Goal: Task Accomplishment & Management: Complete application form

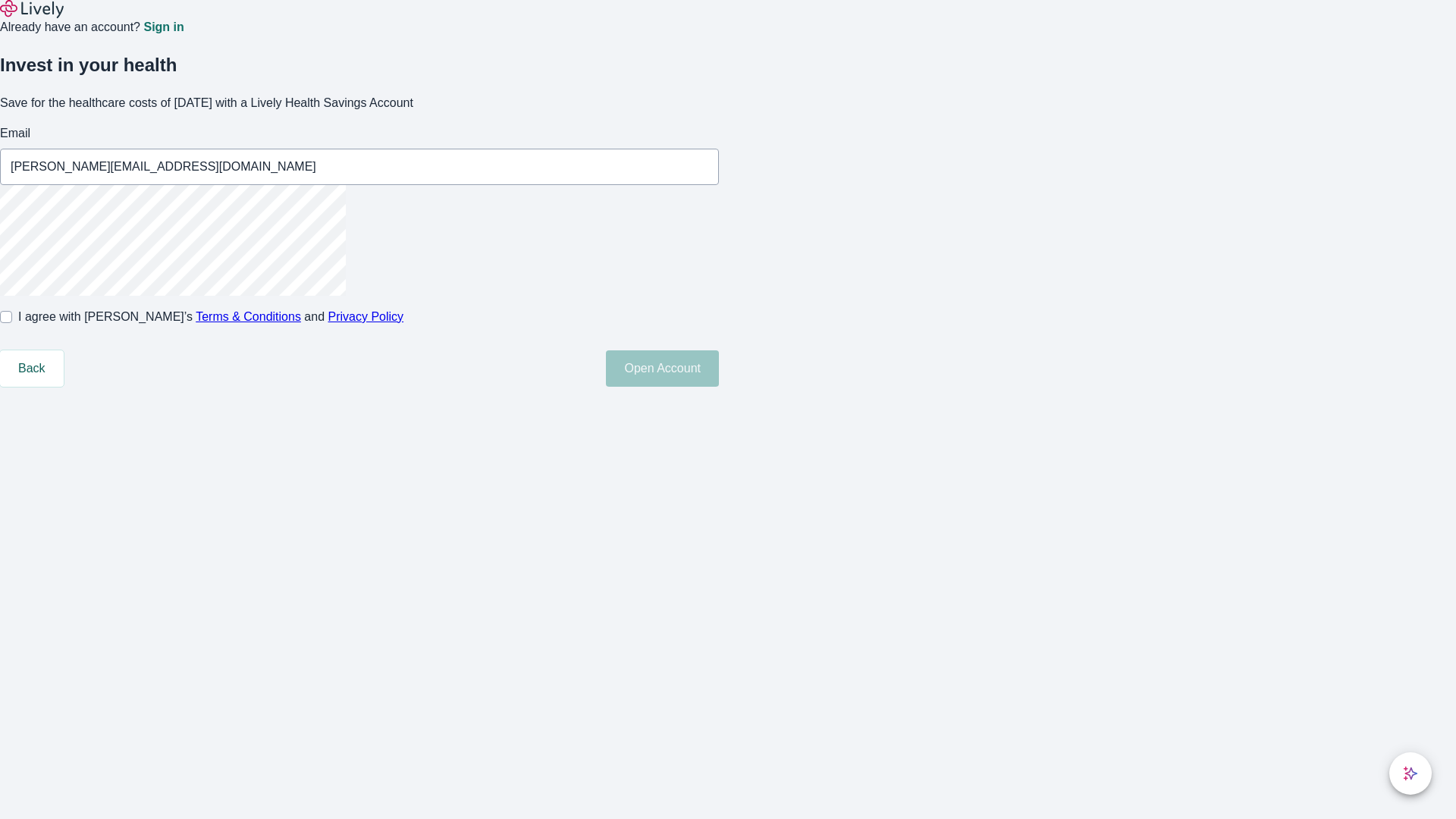
click at [12, 323] on input "I agree with Lively’s Terms & Conditions and Privacy Policy" at bounding box center [6, 317] width 12 height 12
checkbox input "true"
click at [719, 387] on button "Open Account" at bounding box center [662, 367] width 113 height 36
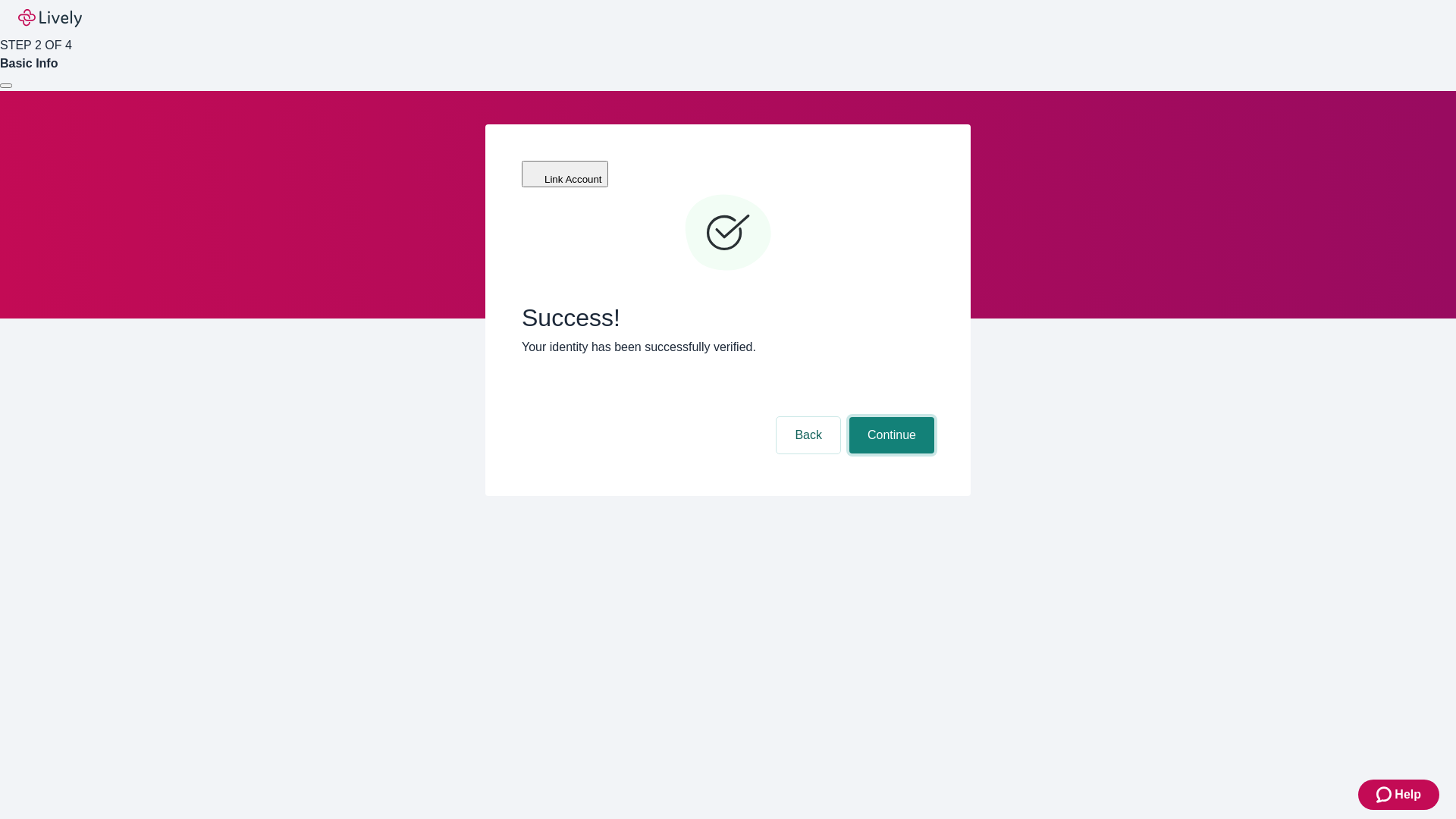
click at [889, 417] on button "Continue" at bounding box center [891, 434] width 85 height 36
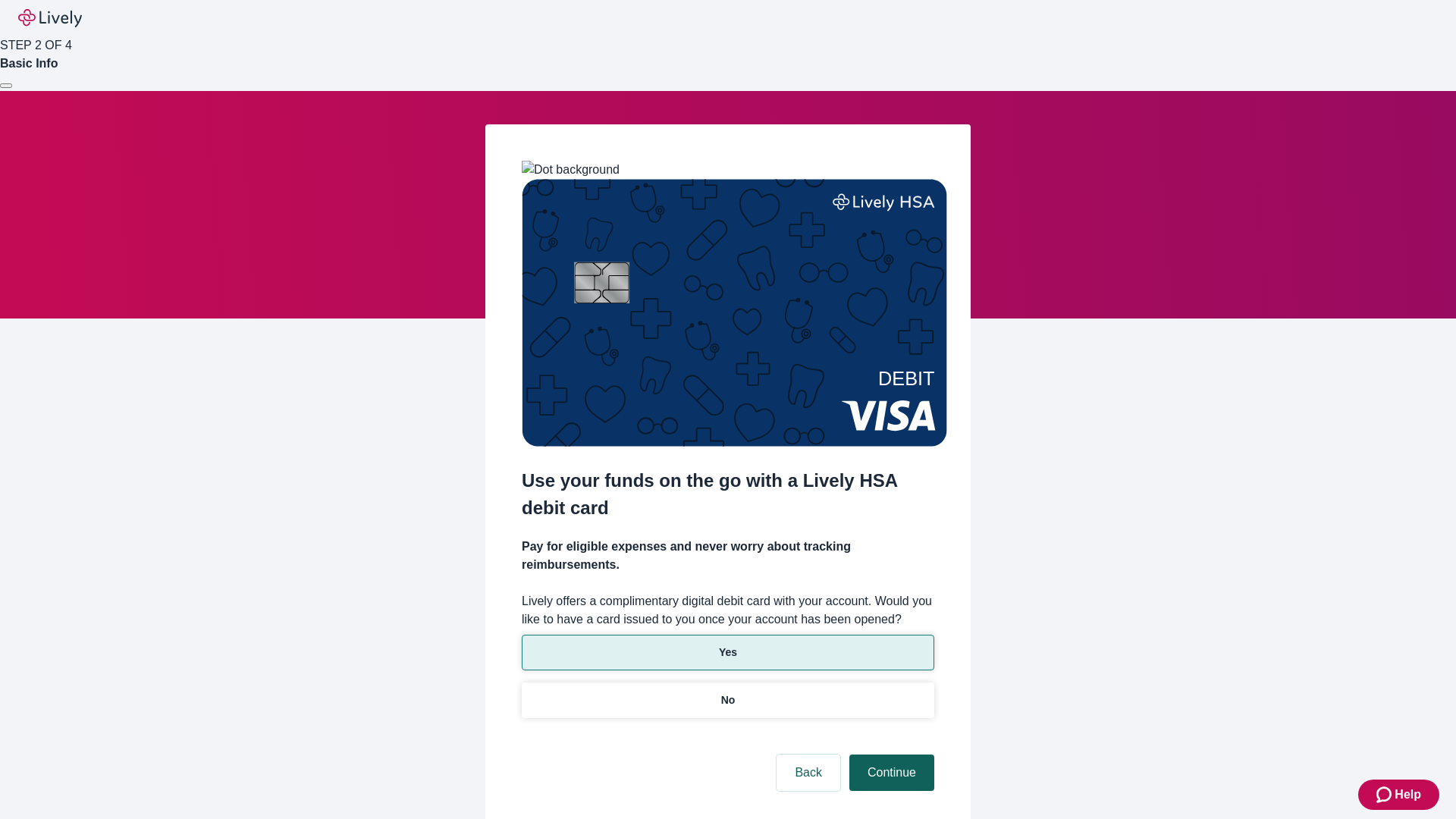
click at [727, 692] on p "No" at bounding box center [728, 700] width 15 height 16
click at [889, 754] on button "Continue" at bounding box center [891, 771] width 85 height 36
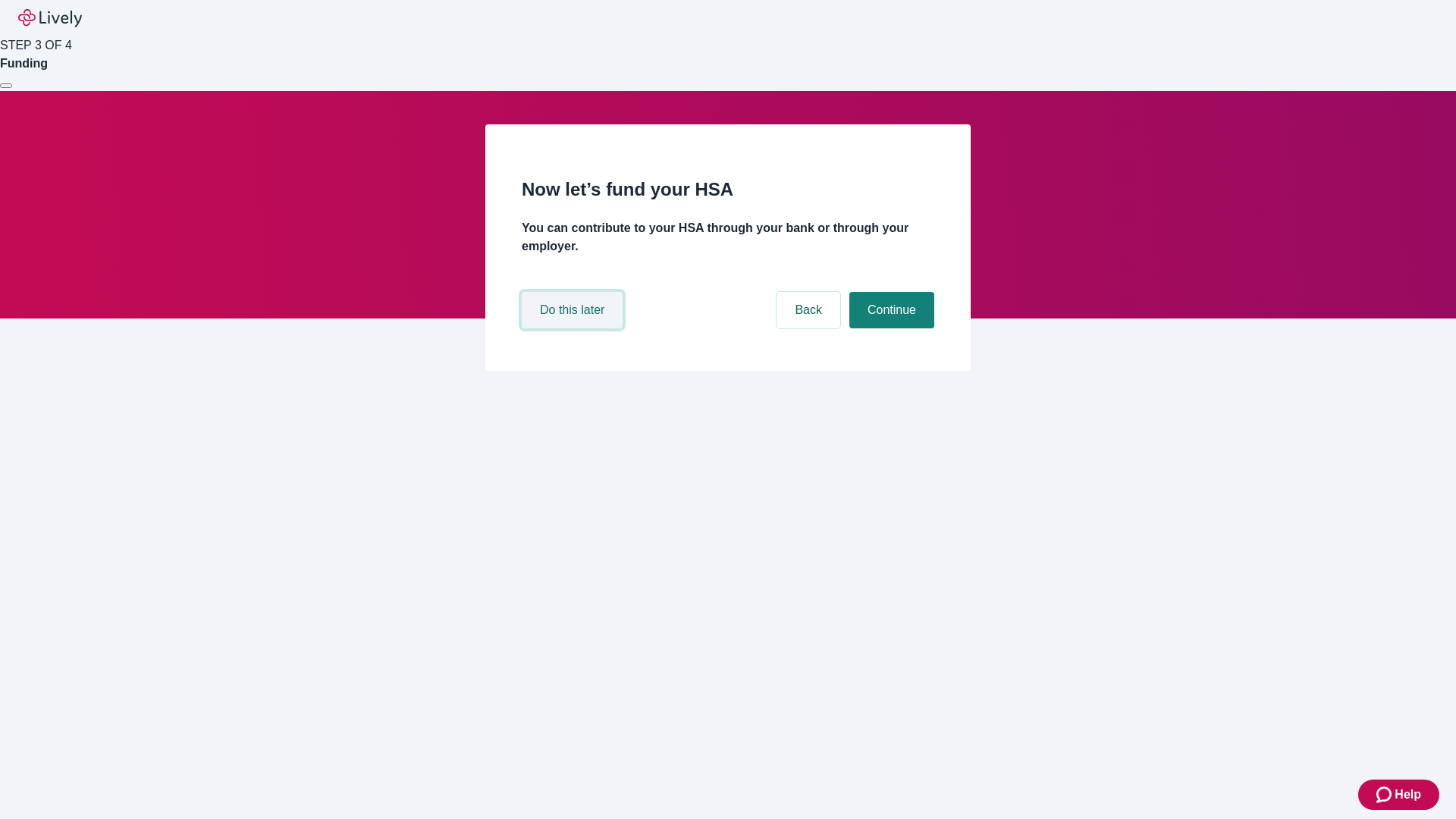
click at [574, 328] on button "Do this later" at bounding box center [572, 309] width 101 height 36
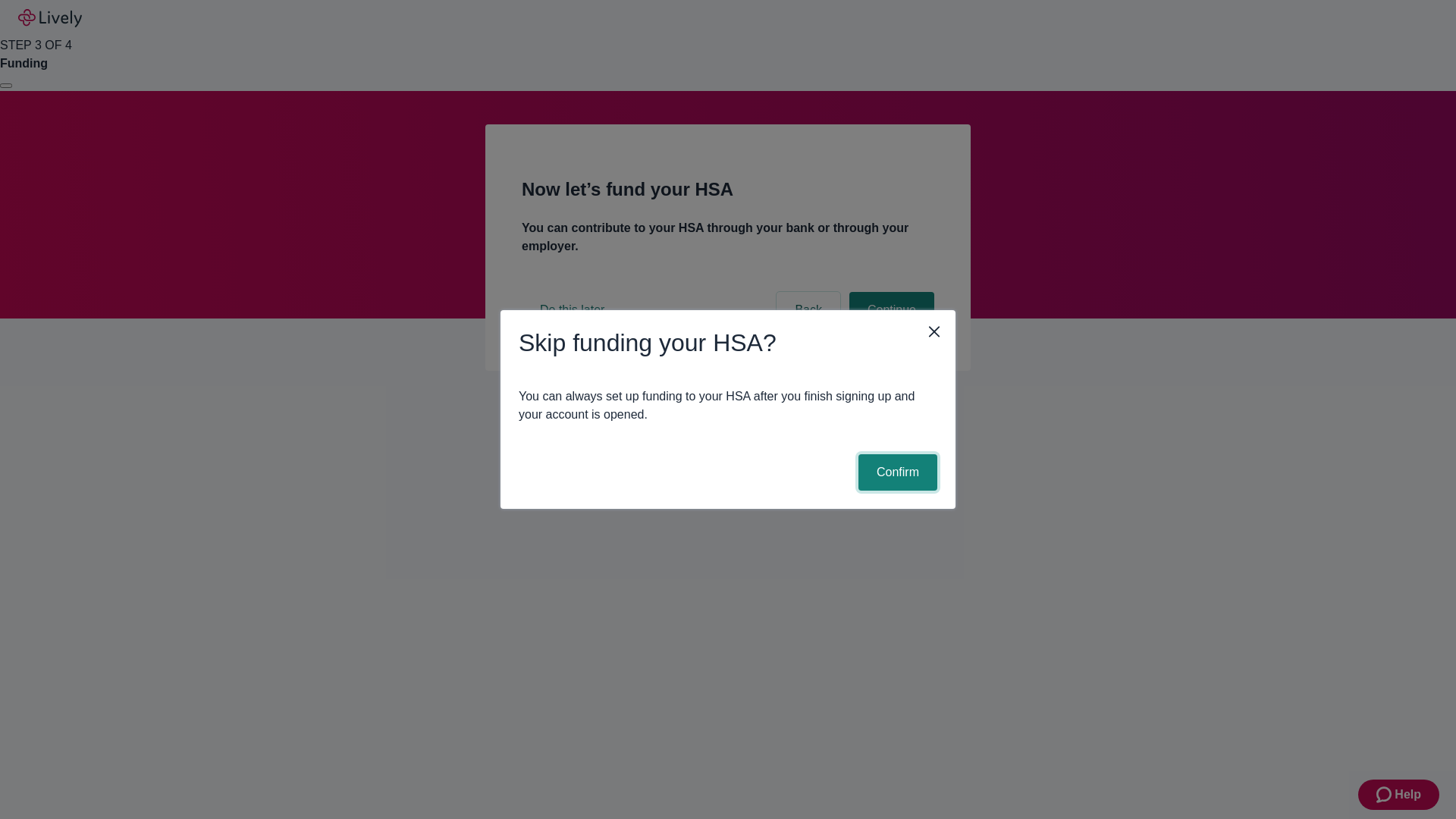
click at [895, 472] on button "Confirm" at bounding box center [897, 471] width 79 height 36
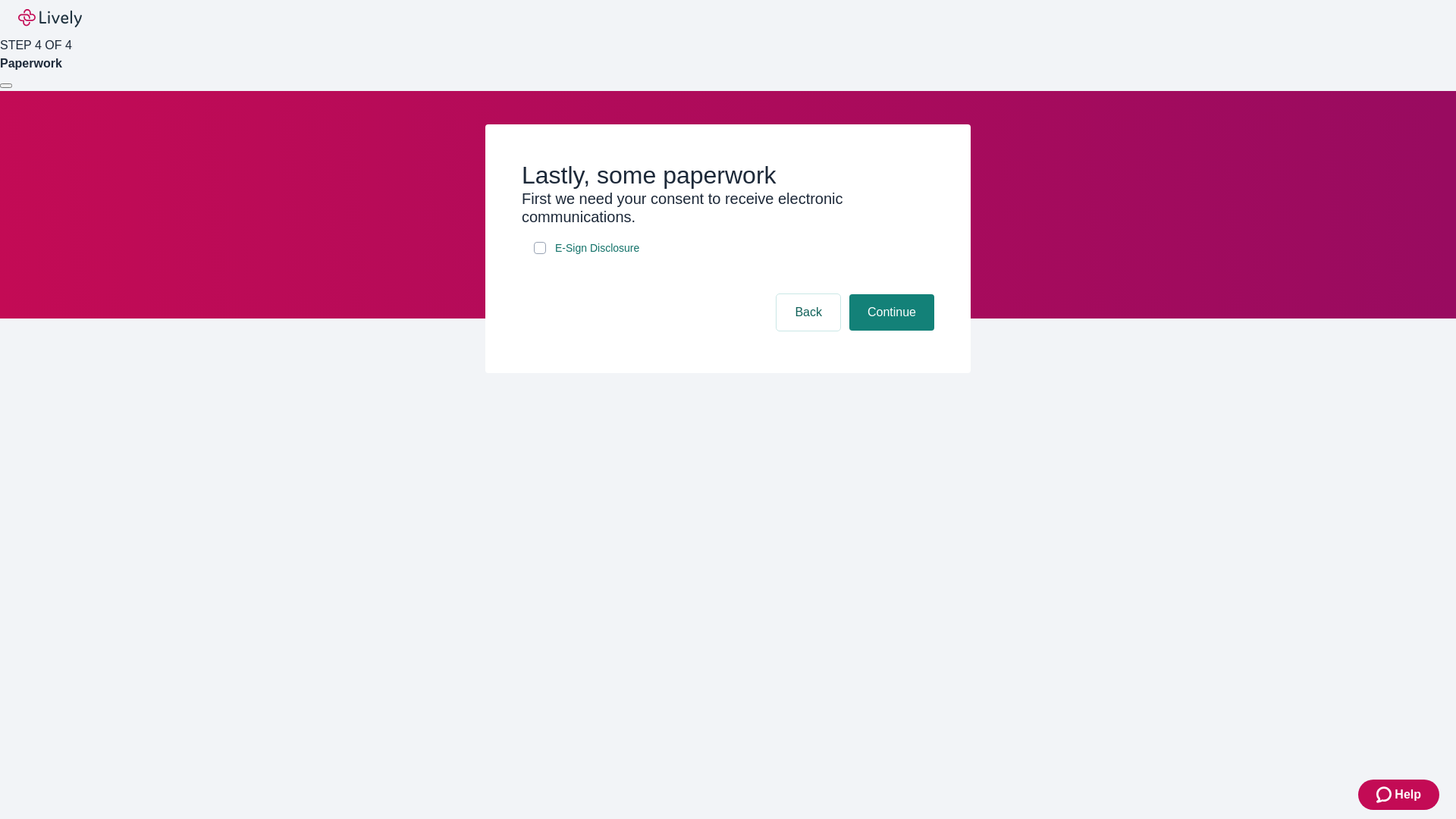
click at [539, 254] on input "E-Sign Disclosure" at bounding box center [539, 248] width 12 height 12
checkbox input "true"
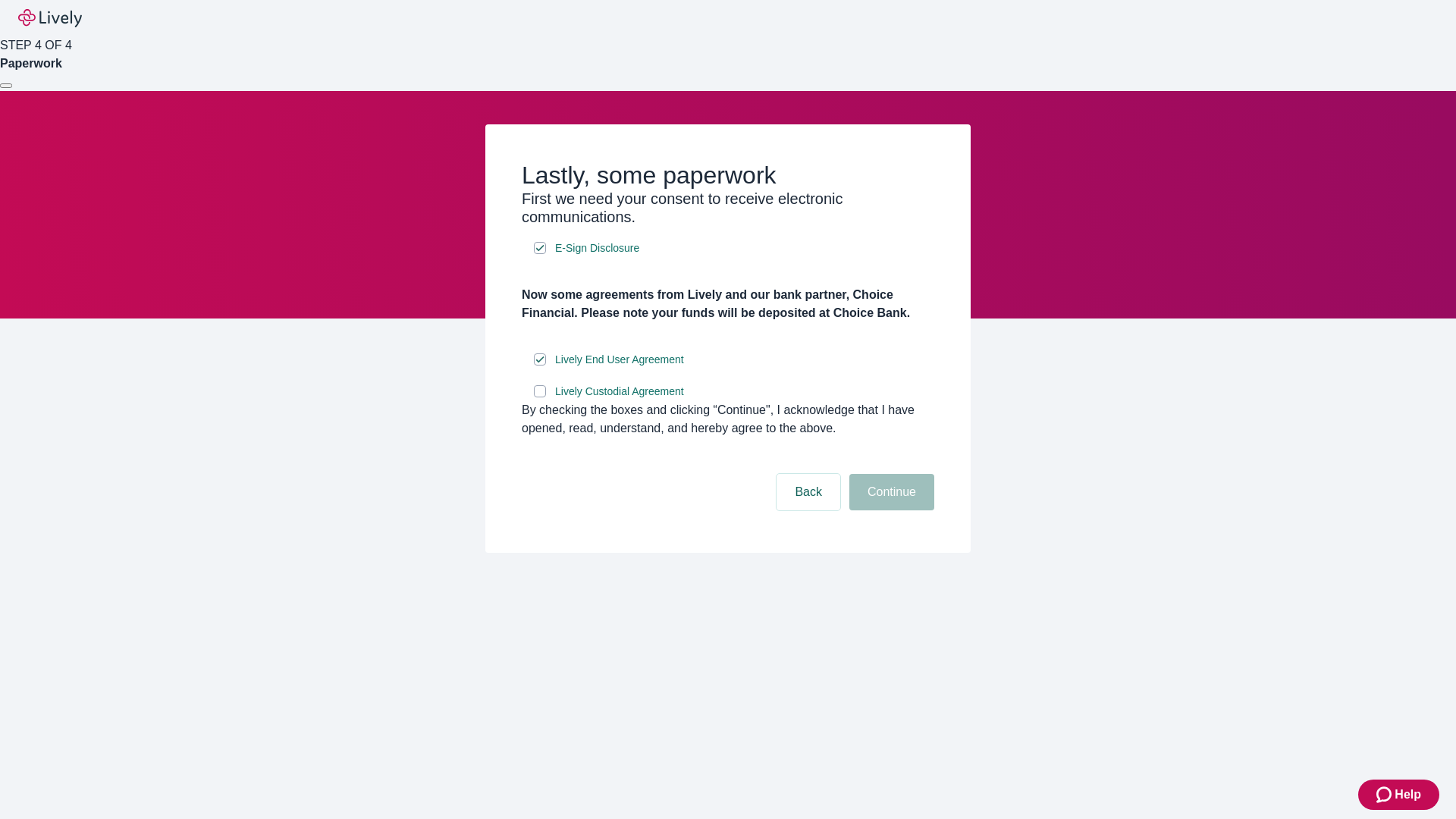
click at [539, 397] on input "Lively Custodial Agreement" at bounding box center [539, 391] width 12 height 12
checkbox input "true"
click at [889, 510] on button "Continue" at bounding box center [891, 492] width 85 height 36
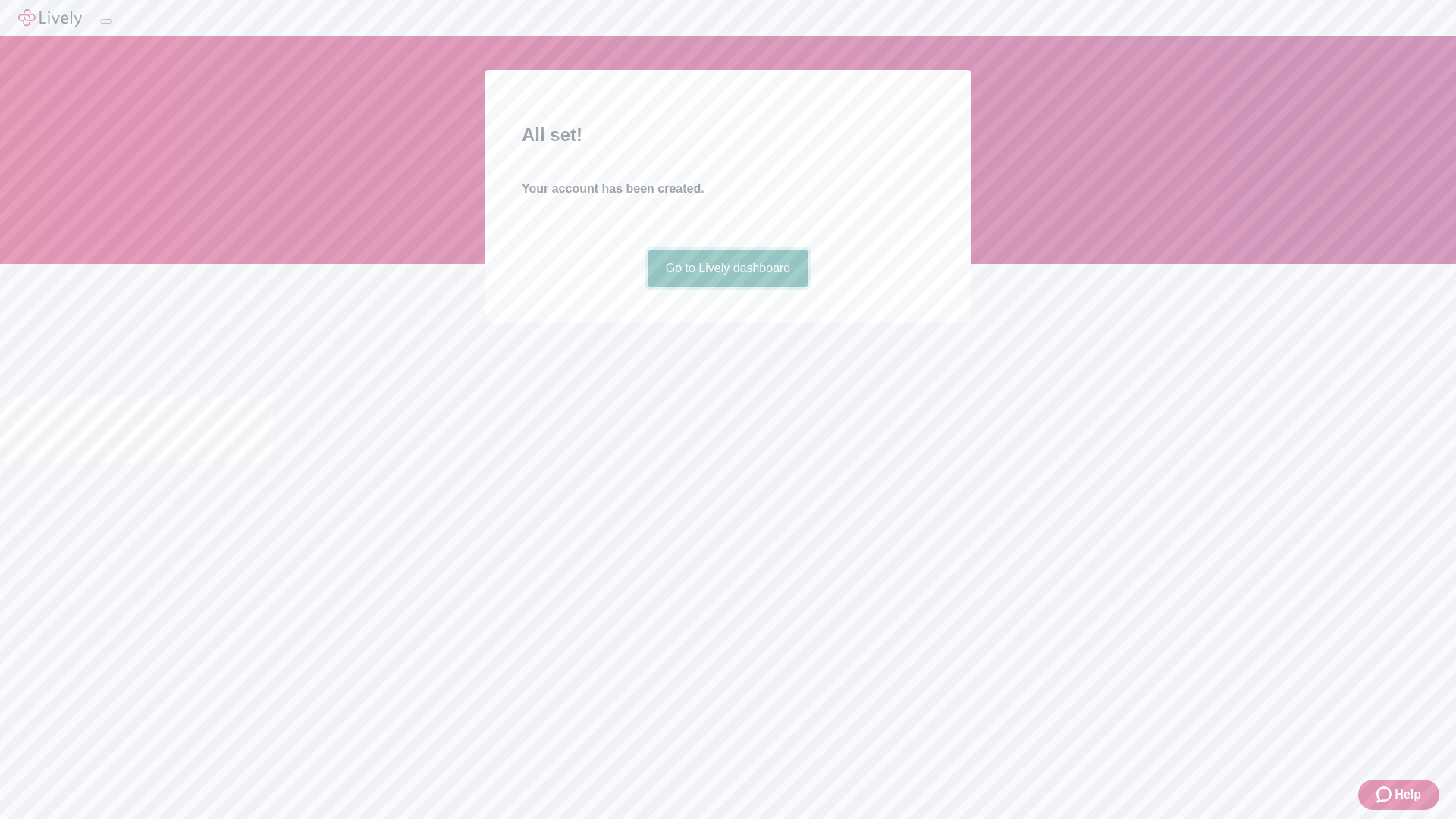
click at [727, 287] on link "Go to Lively dashboard" at bounding box center [728, 267] width 161 height 36
